Goal: Transaction & Acquisition: Subscribe to service/newsletter

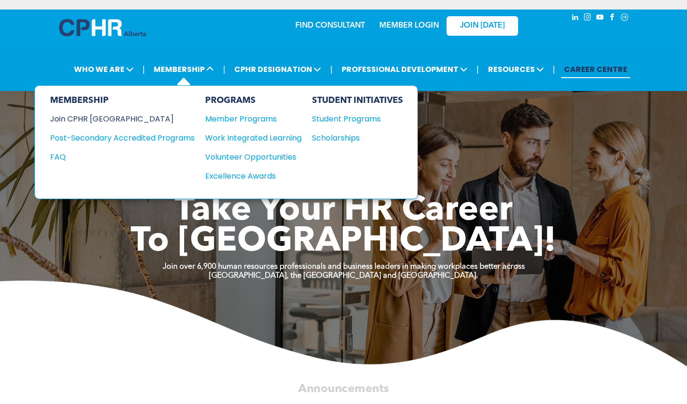
click at [114, 119] on div "Join CPHR [GEOGRAPHIC_DATA]" at bounding box center [115, 119] width 130 height 12
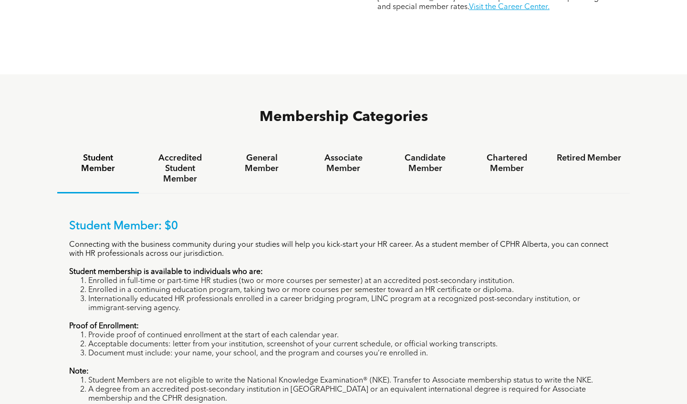
scroll to position [549, 0]
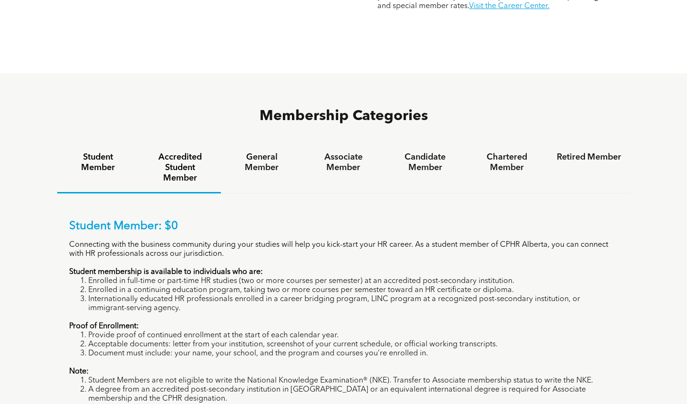
click at [189, 152] on h4 "Accredited Student Member" at bounding box center [179, 167] width 64 height 31
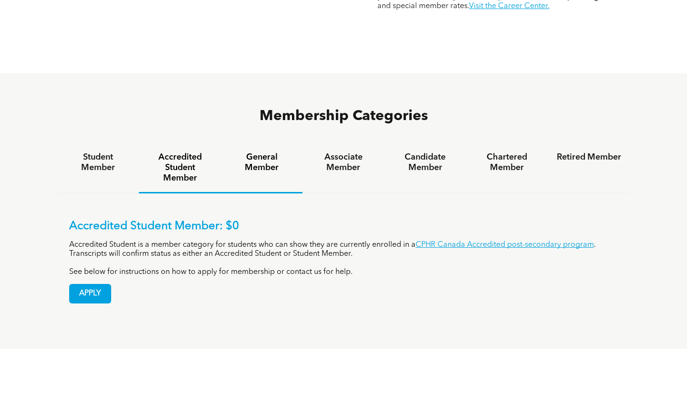
click at [269, 152] on h4 "General Member" at bounding box center [261, 162] width 64 height 21
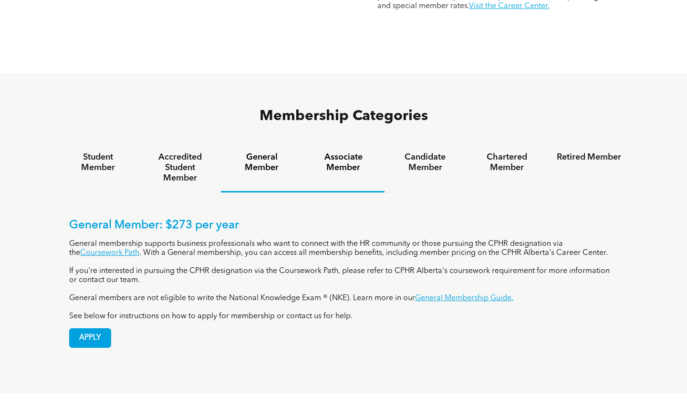
click at [344, 152] on h4 "Associate Member" at bounding box center [343, 162] width 64 height 21
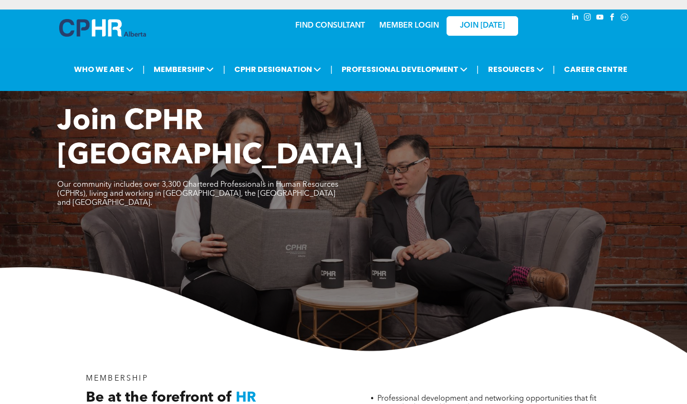
scroll to position [0, 0]
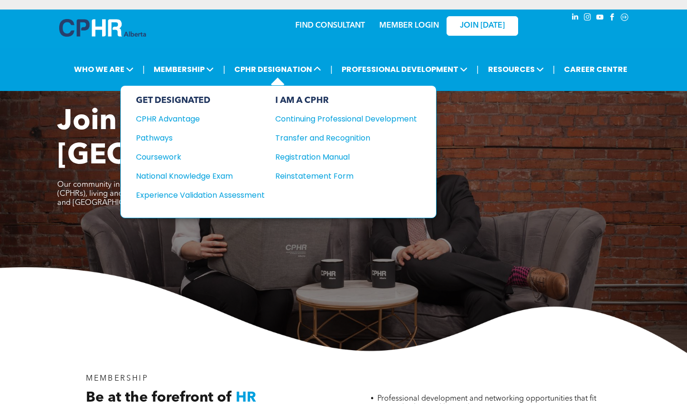
click at [191, 97] on div "GET DESIGNATED" at bounding box center [200, 100] width 129 height 10
click at [169, 135] on div "Pathways" at bounding box center [194, 138] width 116 height 12
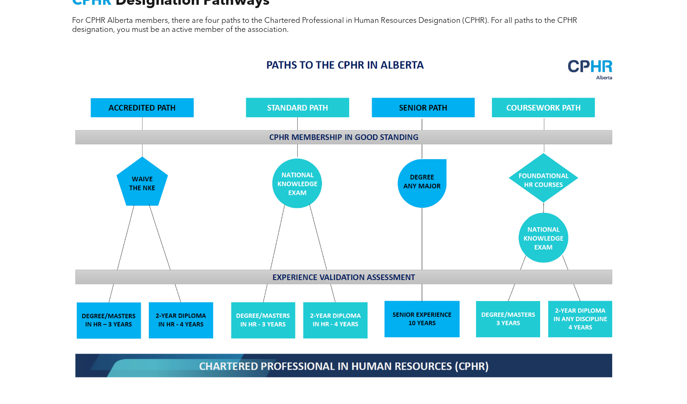
scroll to position [712, 0]
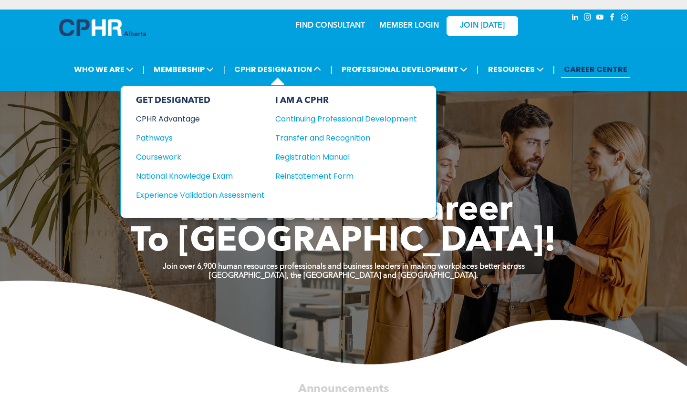
click at [171, 118] on div "CPHR Advantage" at bounding box center [194, 119] width 116 height 12
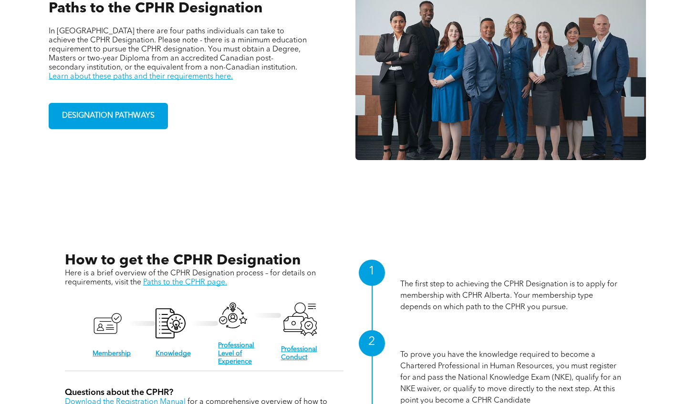
scroll to position [726, 0]
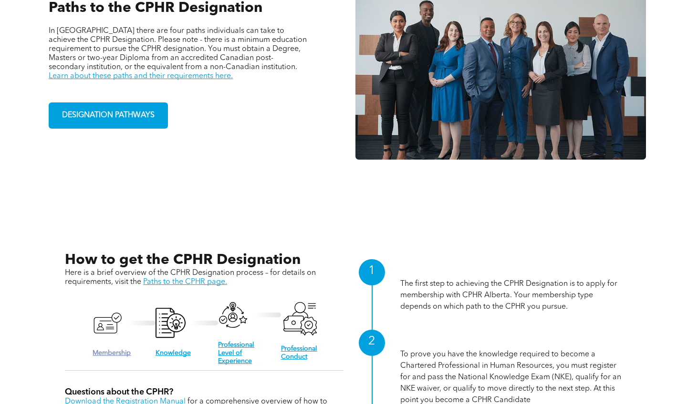
click at [123, 351] on link "Membership" at bounding box center [112, 353] width 38 height 7
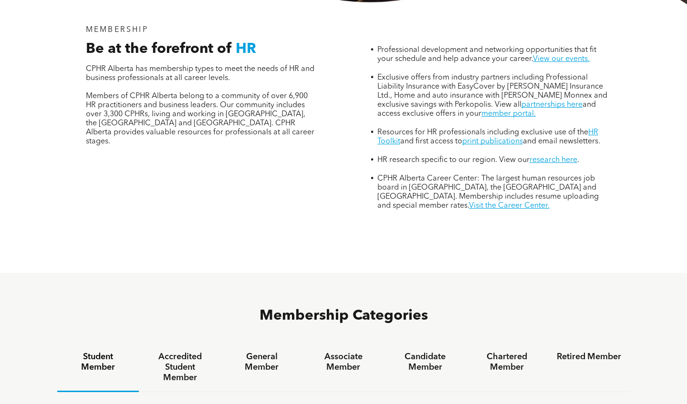
scroll to position [356, 0]
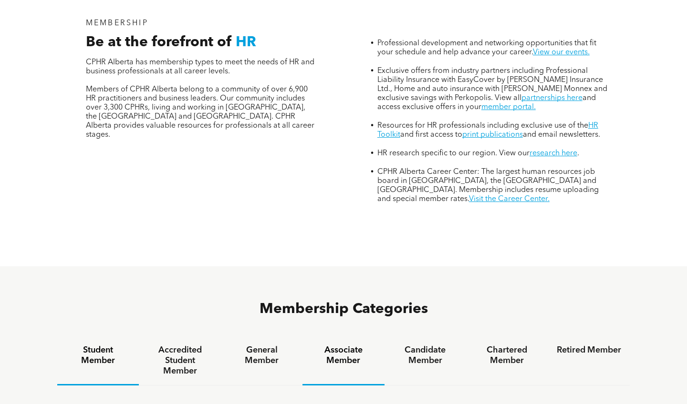
click at [343, 345] on h4 "Associate Member" at bounding box center [343, 355] width 64 height 21
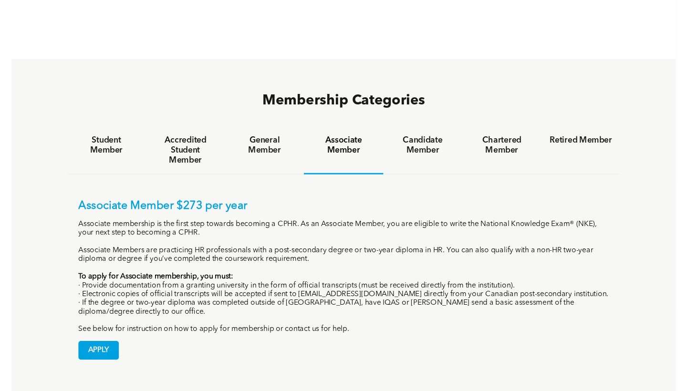
scroll to position [566, 0]
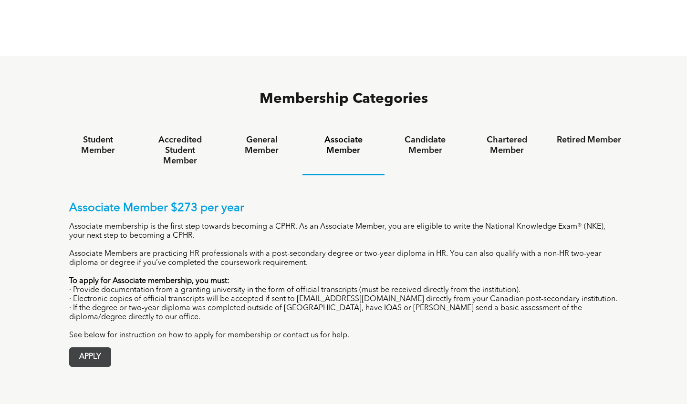
click at [94, 348] on span "APPLY" at bounding box center [90, 357] width 41 height 19
